Goal: Navigation & Orientation: Find specific page/section

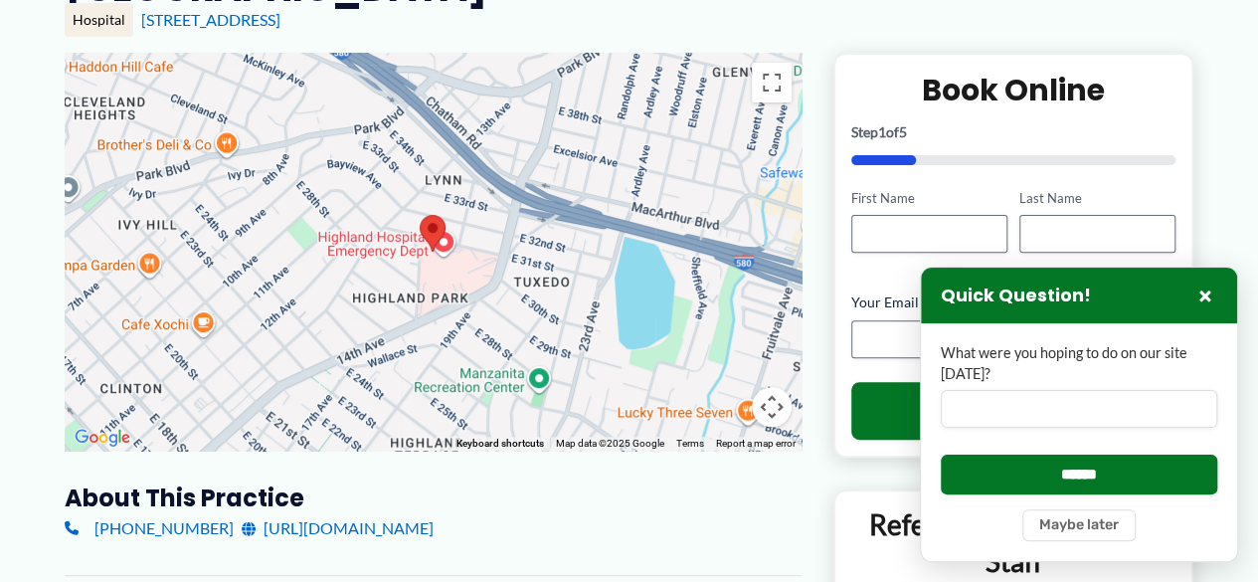
scroll to position [220, 0]
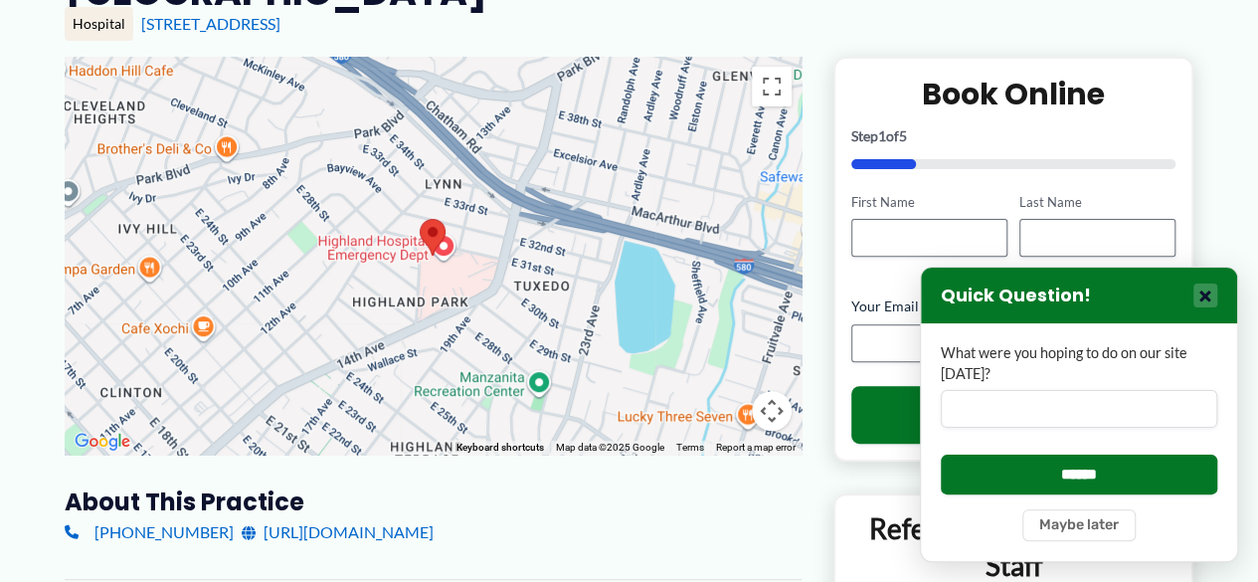
click at [1210, 289] on button "×" at bounding box center [1206, 295] width 24 height 24
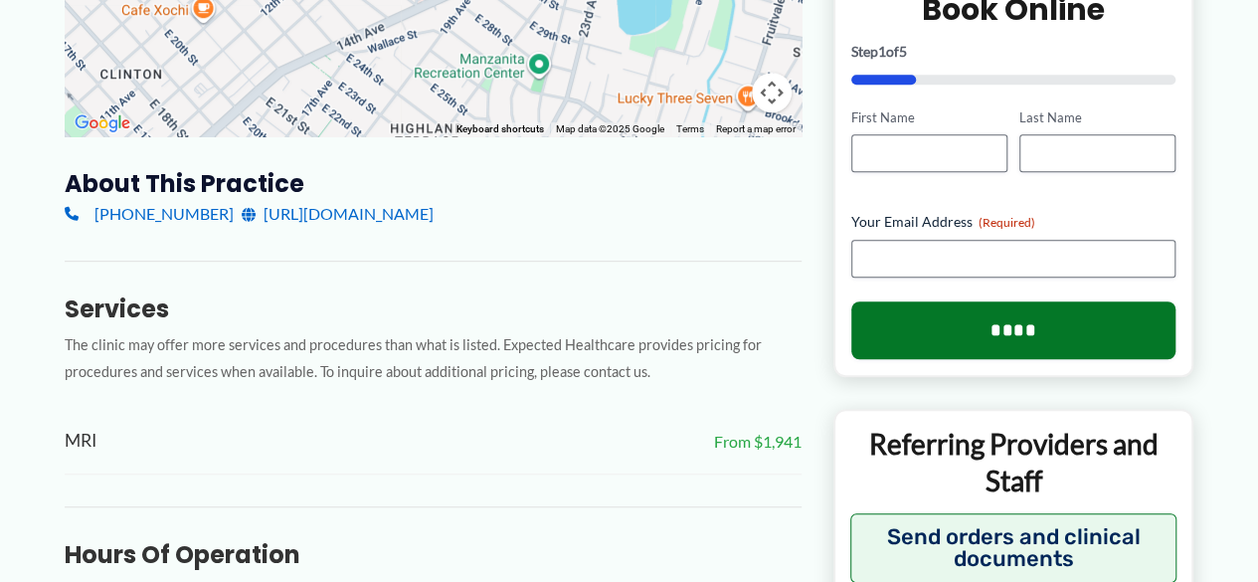
scroll to position [0, 0]
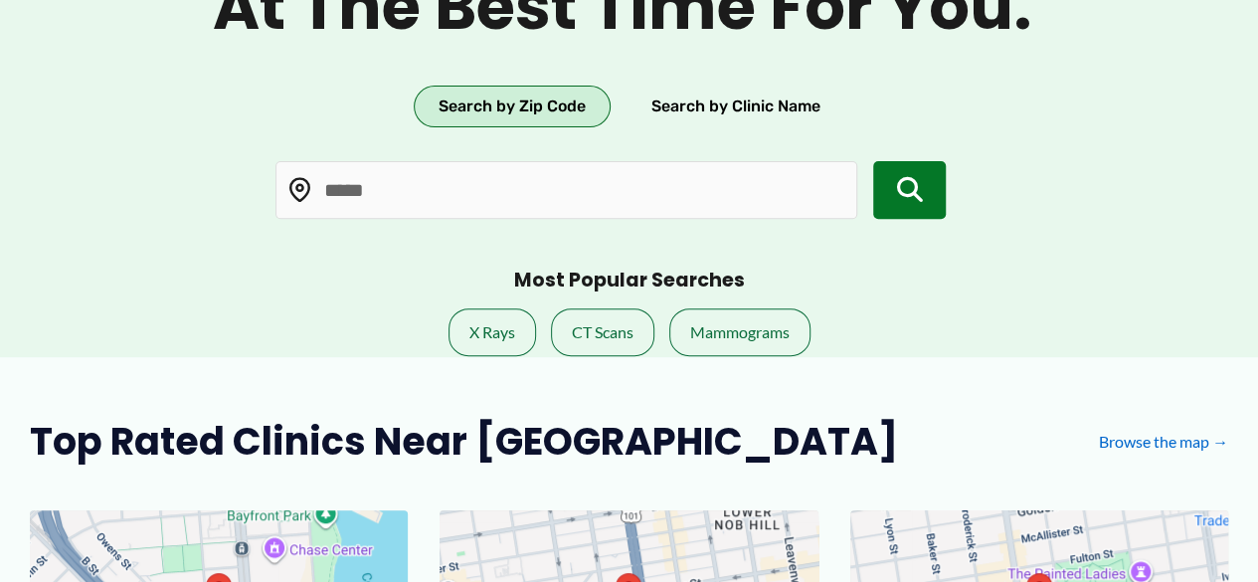
scroll to position [275, 0]
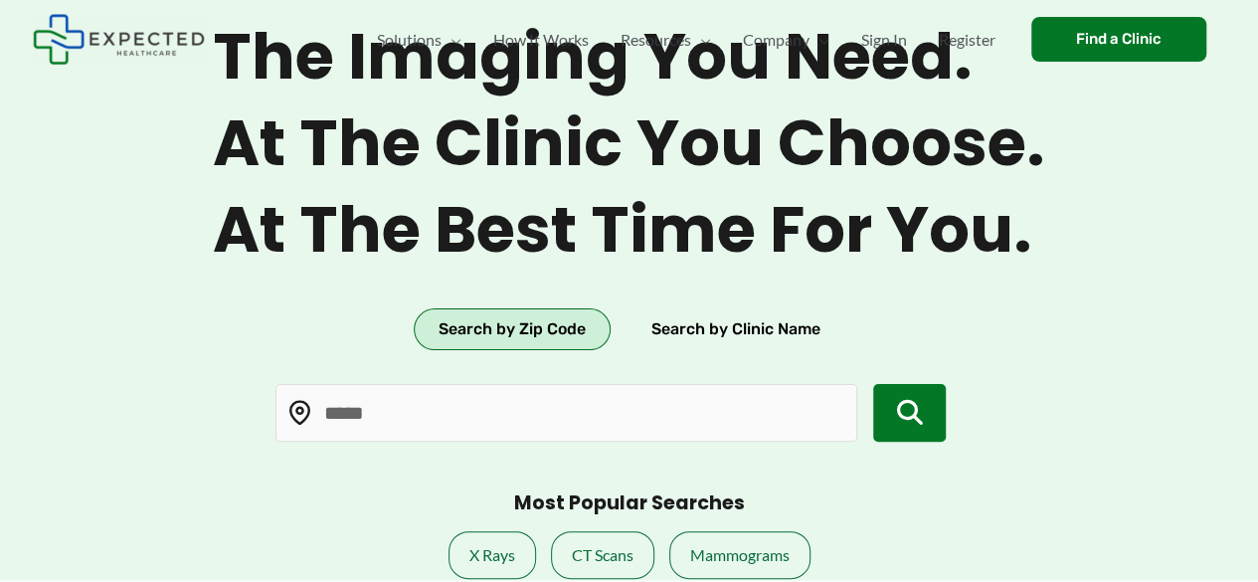
scroll to position [0, 0]
